Goal: Task Accomplishment & Management: Use online tool/utility

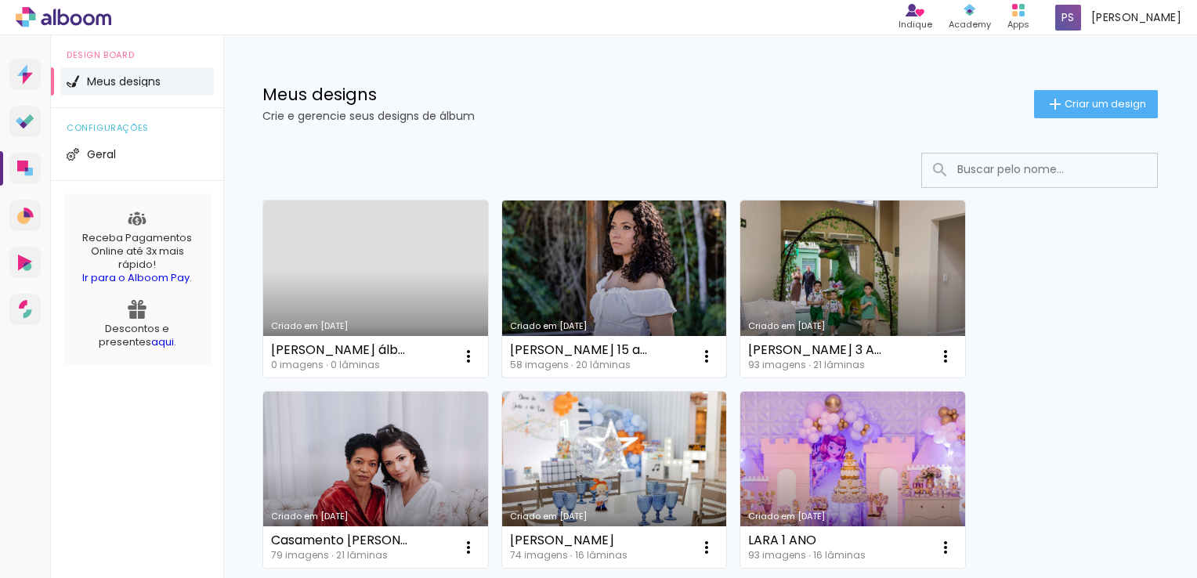
click at [589, 274] on link "Criado em [DATE]" at bounding box center [614, 289] width 225 height 177
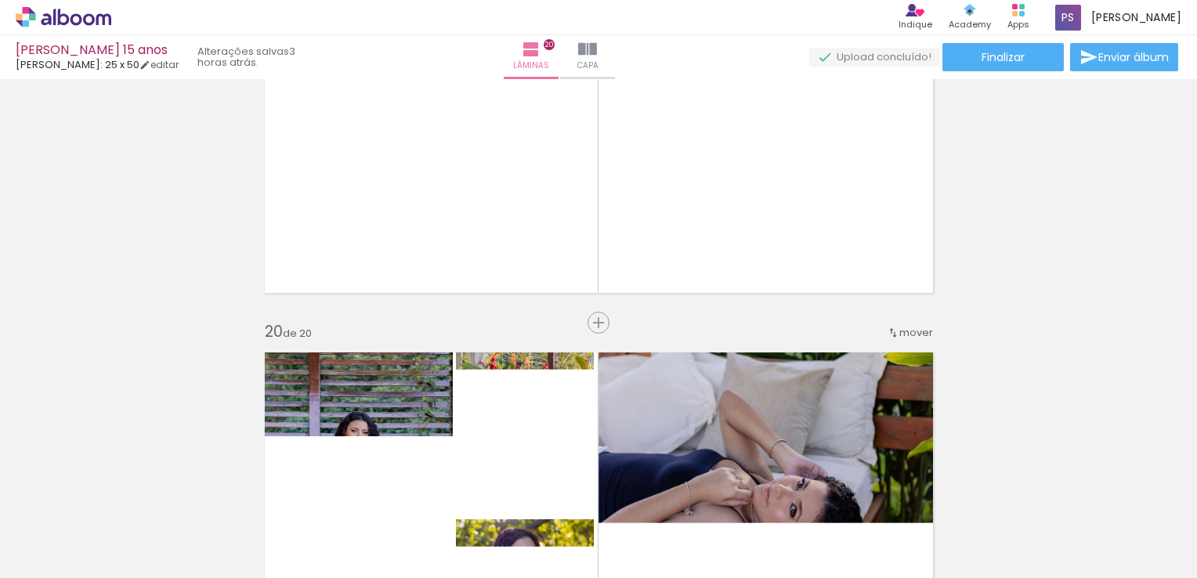
scroll to position [6816, 0]
